Goal: Answer question/provide support: Share knowledge or assist other users

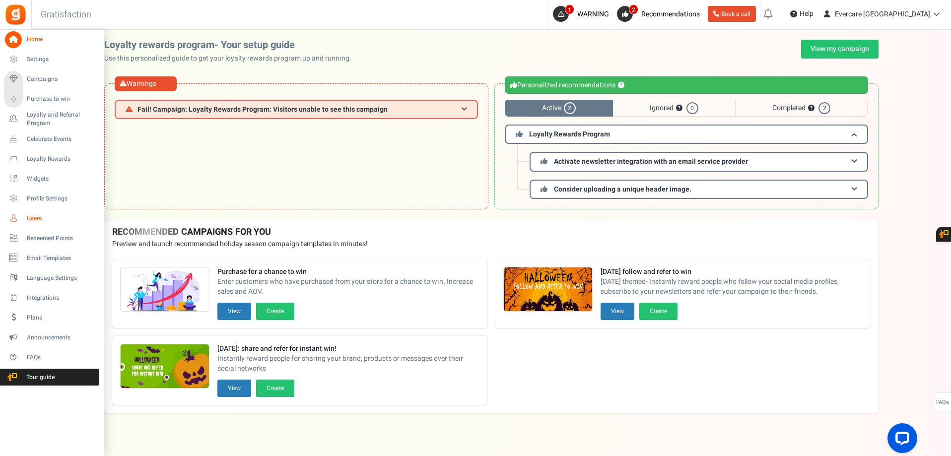
click at [32, 219] on span "Users" at bounding box center [62, 218] width 70 height 8
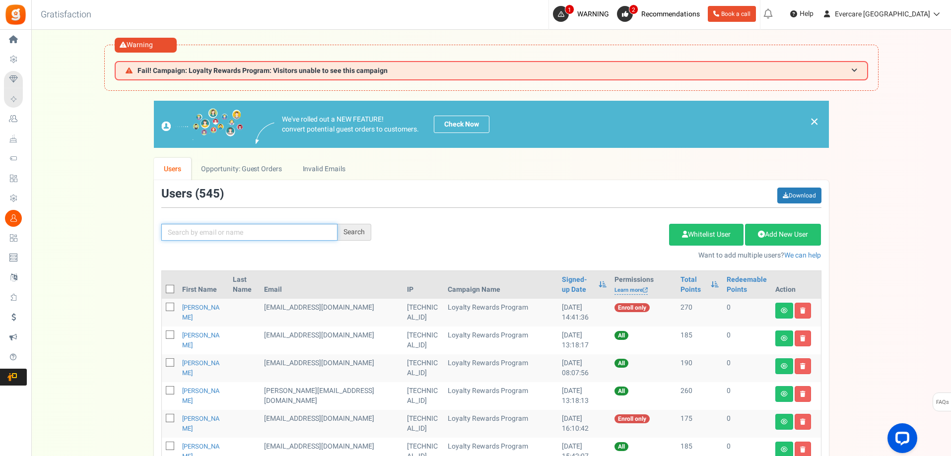
click at [244, 231] on input "text" at bounding box center [249, 232] width 176 height 17
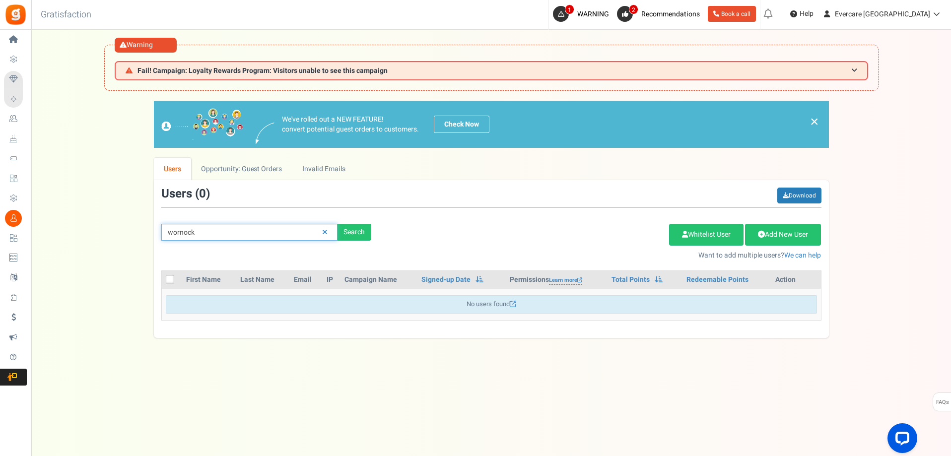
drag, startPoint x: 197, startPoint y: 234, endPoint x: 142, endPoint y: 231, distance: 55.2
click at [142, 232] on div "We've rolled out a NEW FEATURE! convert potential guest orders to customers. Ch…" at bounding box center [491, 219] width 900 height 237
type input "[PERSON_NAME]"
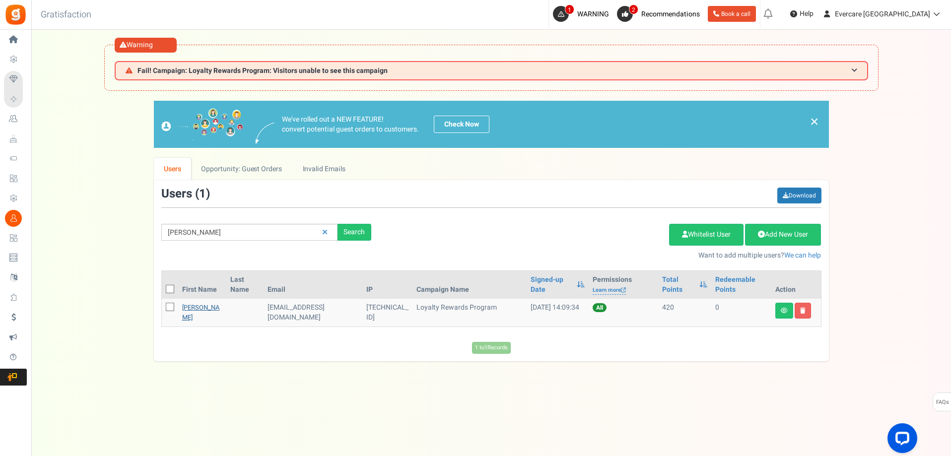
click at [194, 310] on link "[PERSON_NAME]" at bounding box center [201, 312] width 38 height 19
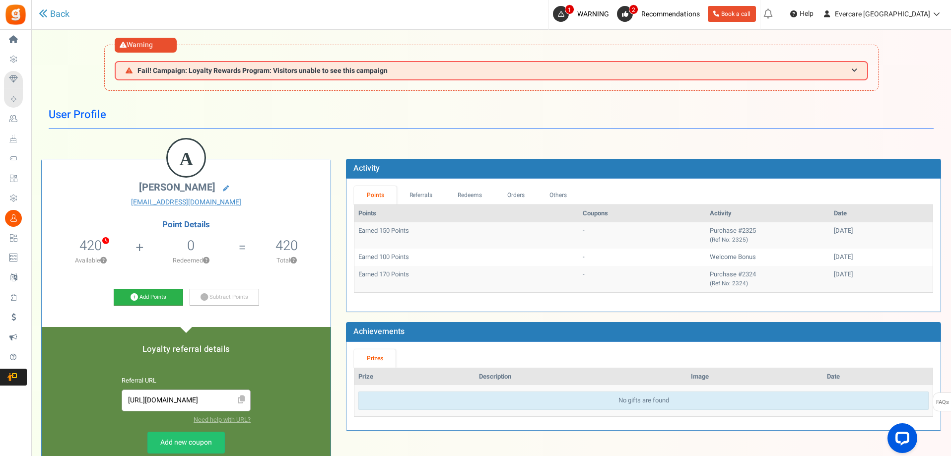
click at [156, 300] on link "Add Points" at bounding box center [149, 297] width 70 height 17
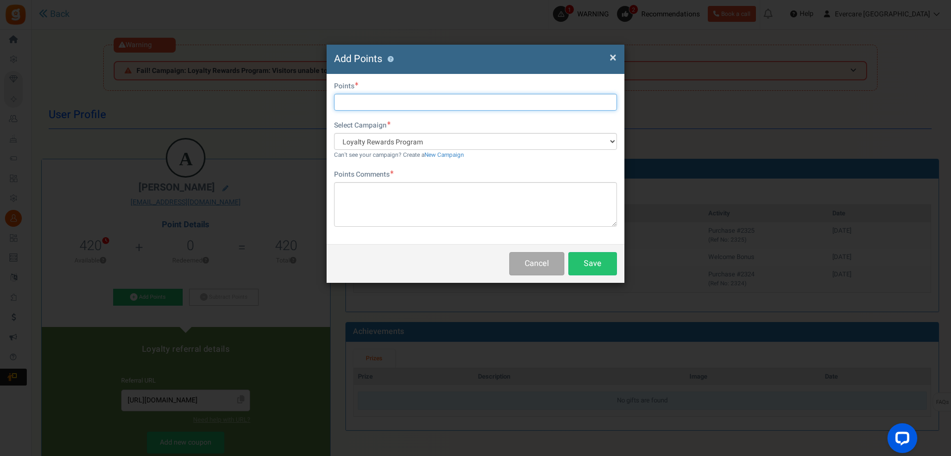
click at [364, 101] on input "text" at bounding box center [475, 102] width 283 height 17
type input "200"
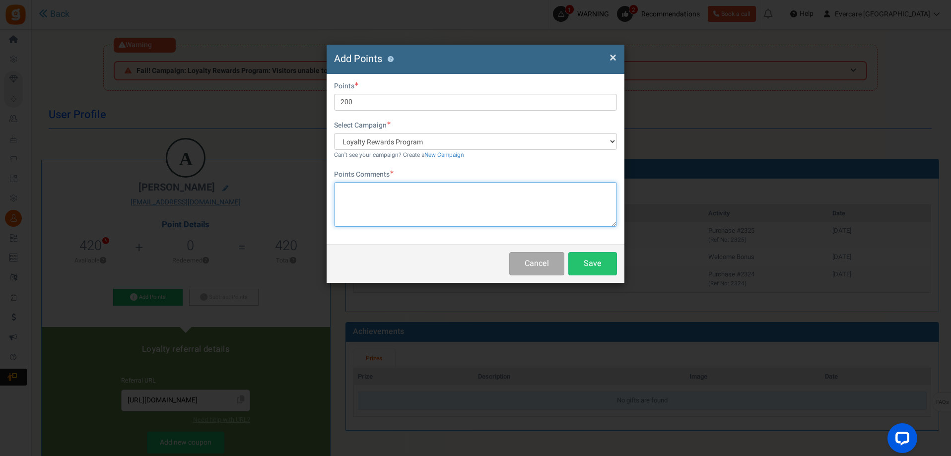
click at [444, 198] on textarea at bounding box center [475, 204] width 283 height 45
paste textarea "Provided product review/feedback"
type textarea "Provided product review/feedback"
click at [597, 268] on button "Save" at bounding box center [592, 263] width 49 height 23
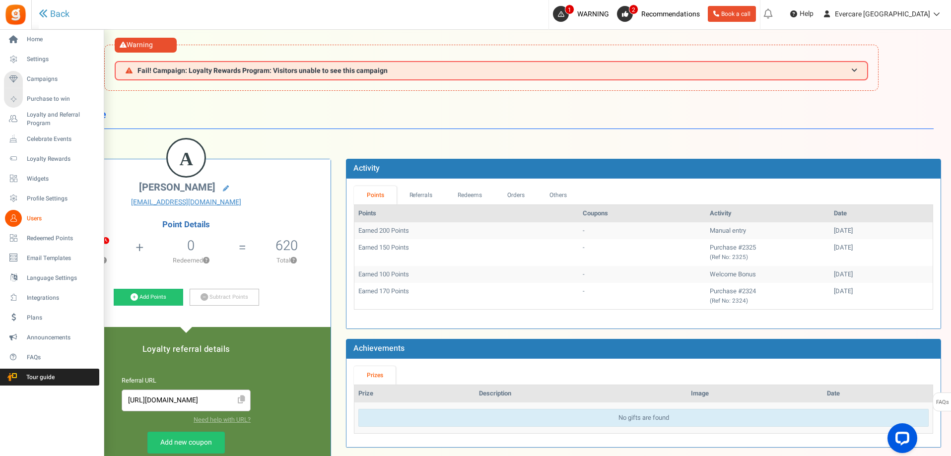
click at [37, 216] on span "Users" at bounding box center [62, 218] width 70 height 8
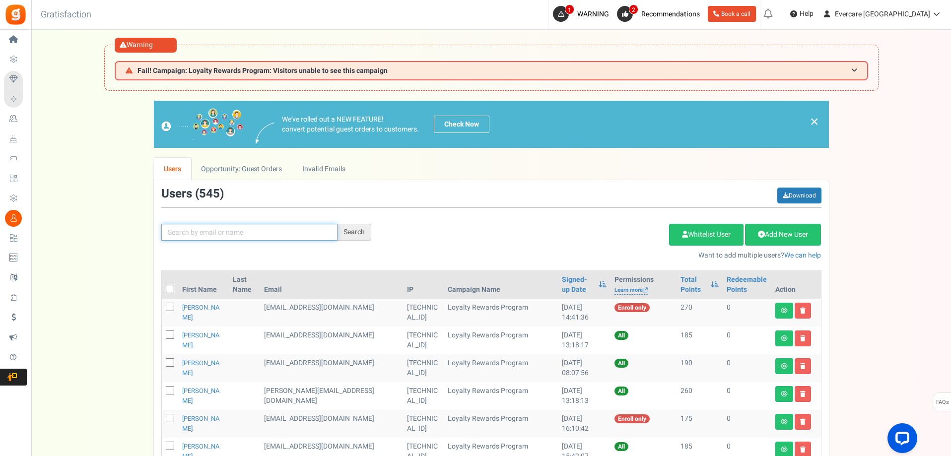
click at [276, 234] on input "text" at bounding box center [249, 232] width 176 height 17
type input "[PERSON_NAME]"
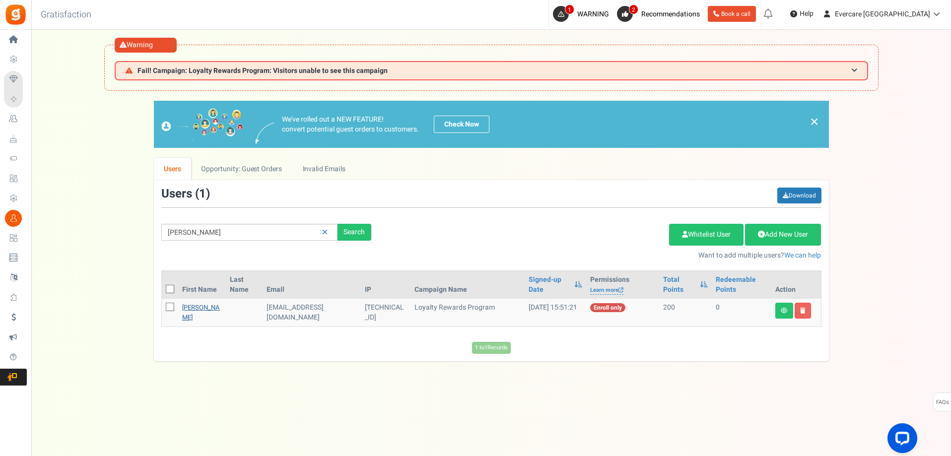
click at [195, 314] on link "[PERSON_NAME]" at bounding box center [201, 312] width 38 height 19
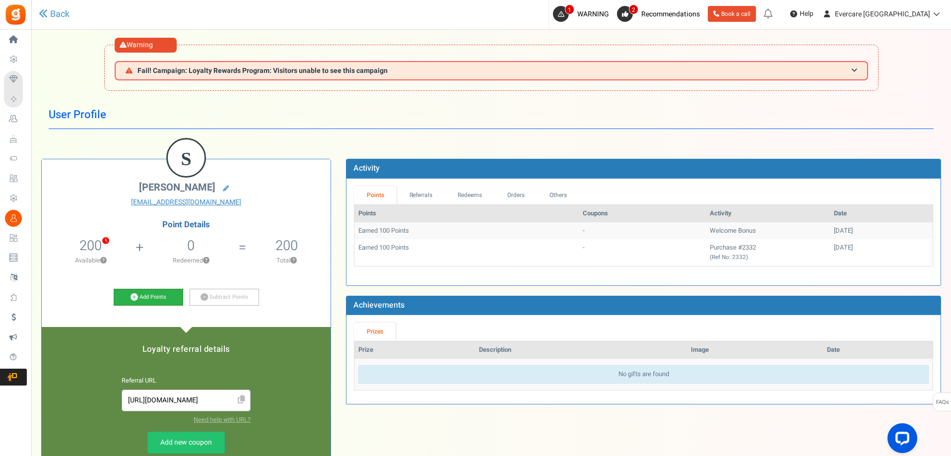
click at [154, 291] on link "Add Points" at bounding box center [149, 297] width 70 height 17
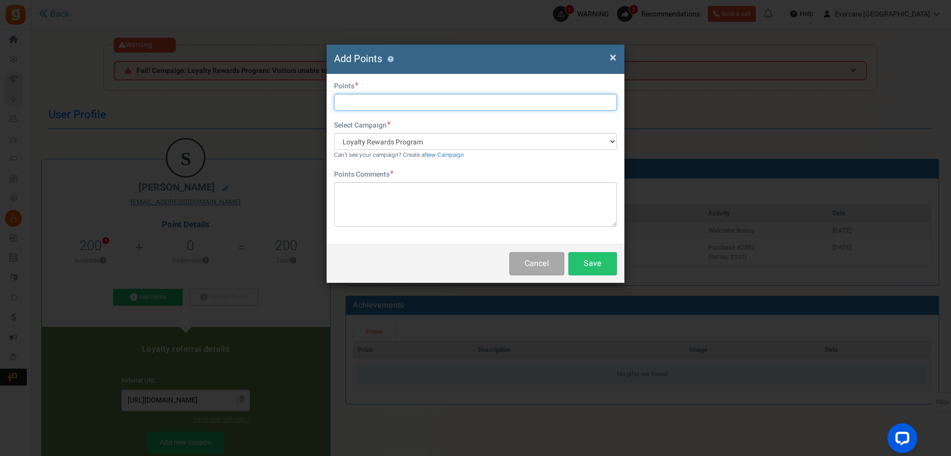
click at [360, 102] on input "text" at bounding box center [475, 102] width 283 height 17
type input "500"
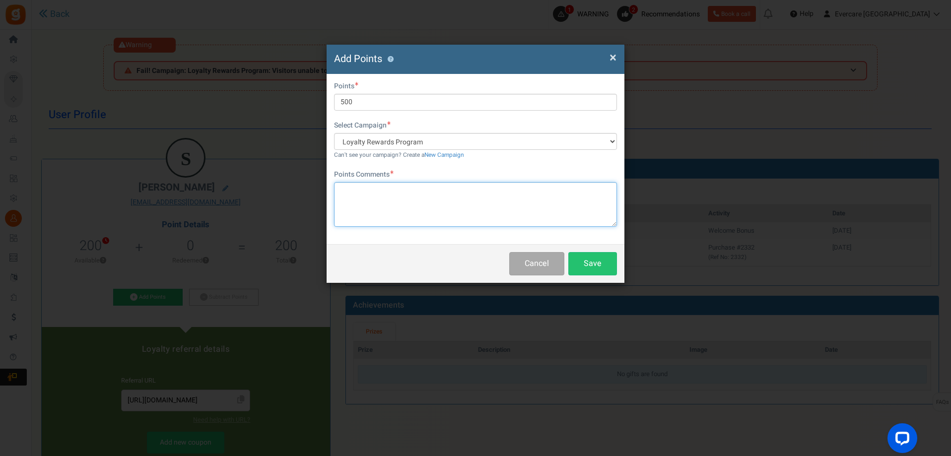
click at [360, 202] on textarea at bounding box center [475, 204] width 283 height 45
paste textarea "Provided product review/feedback"
type textarea "Provided product review/feedback"
click at [599, 268] on button "Save" at bounding box center [592, 263] width 49 height 23
